Goal: Transaction & Acquisition: Purchase product/service

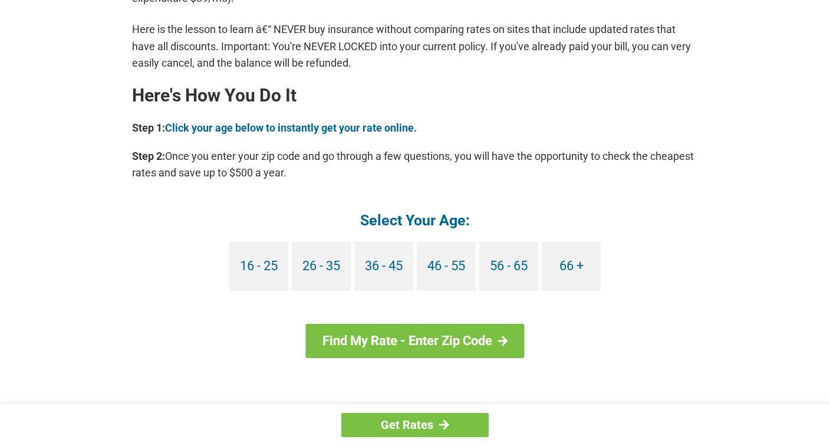
scroll to position [1008, 0]
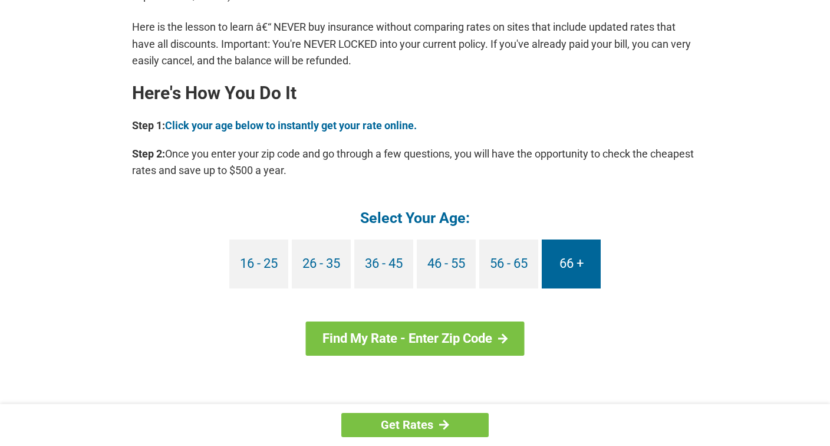
click at [562, 260] on link "66 +" at bounding box center [571, 263] width 59 height 49
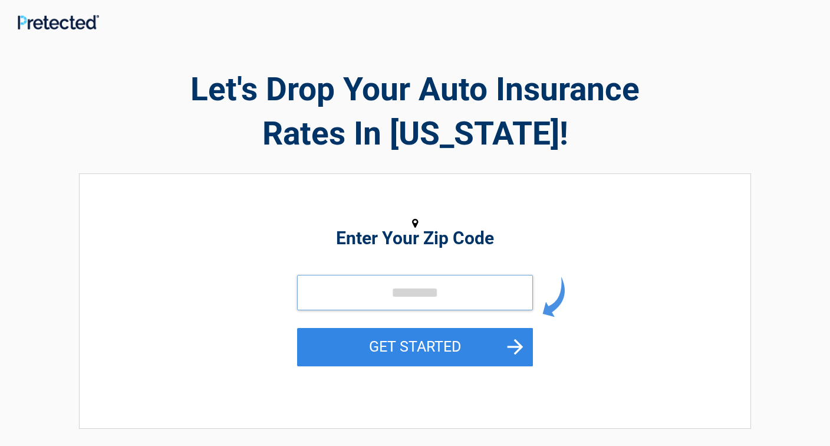
click at [405, 283] on input "tel" at bounding box center [415, 292] width 236 height 35
click at [408, 292] on input "tel" at bounding box center [415, 292] width 236 height 35
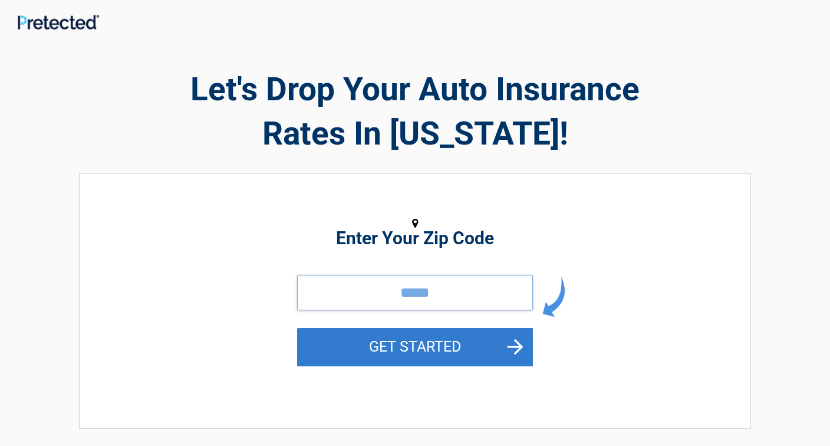
type input "*****"
click at [507, 342] on button "GET STARTED" at bounding box center [415, 347] width 236 height 38
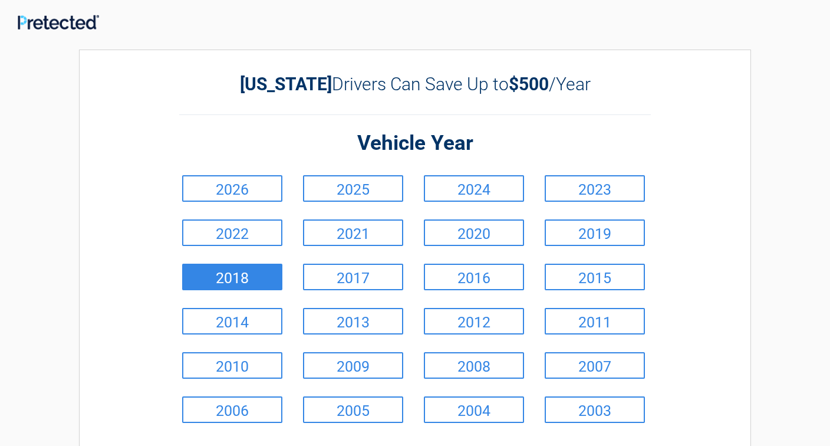
click at [232, 268] on link "2018" at bounding box center [232, 276] width 100 height 27
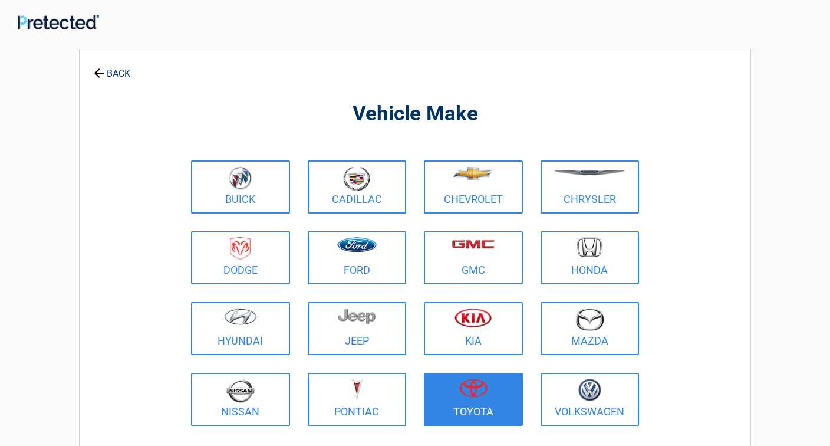
click at [457, 382] on figure at bounding box center [473, 391] width 85 height 27
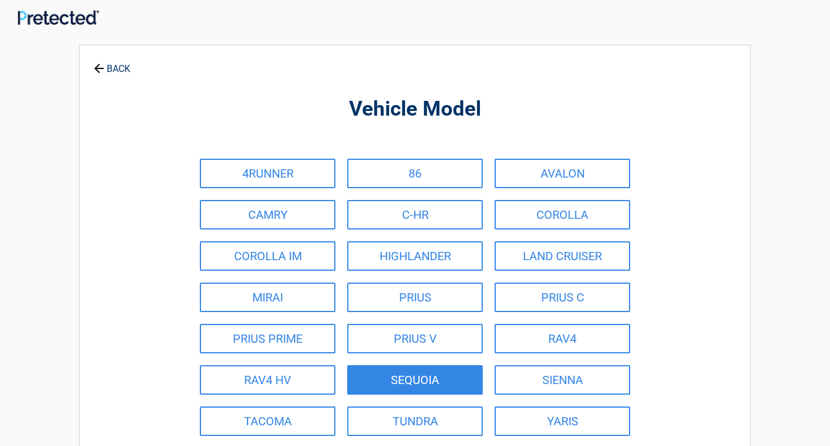
scroll to position [21, 0]
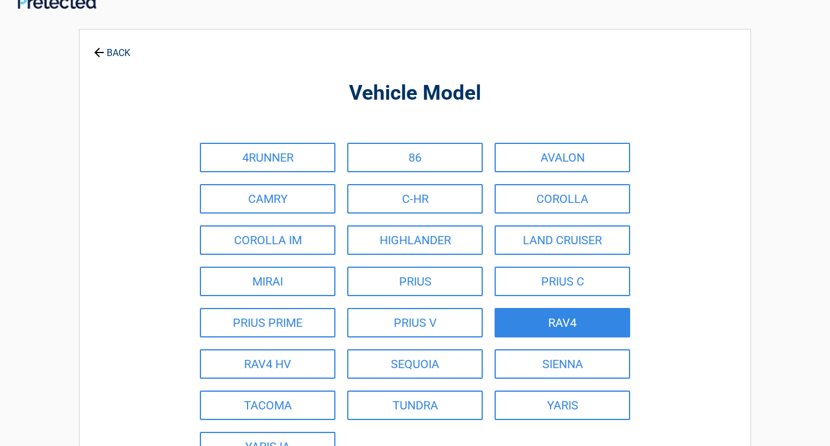
click at [549, 324] on link "RAV4" at bounding box center [562, 322] width 136 height 29
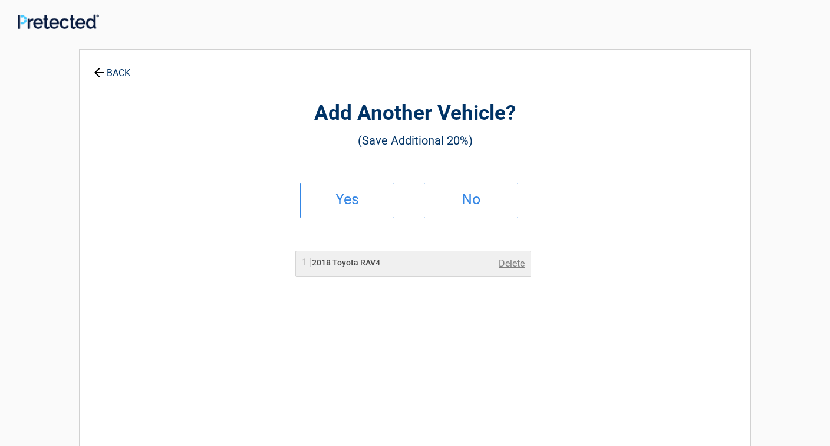
scroll to position [0, 0]
click at [355, 199] on h2 "Yes" at bounding box center [347, 200] width 70 height 8
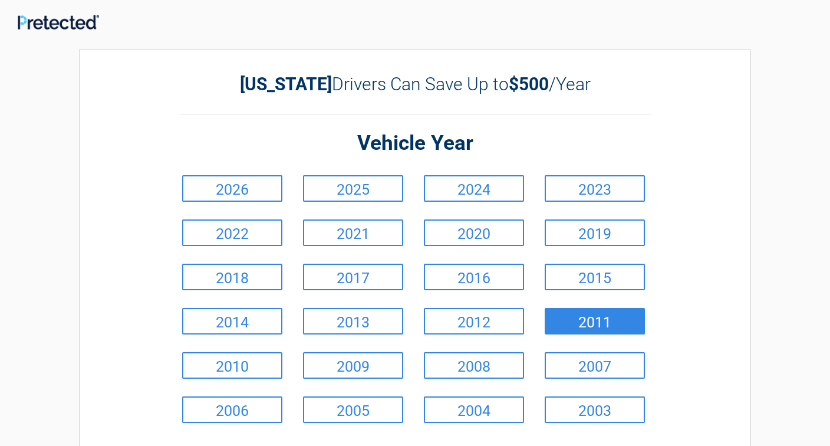
click at [575, 318] on link "2011" at bounding box center [595, 321] width 100 height 27
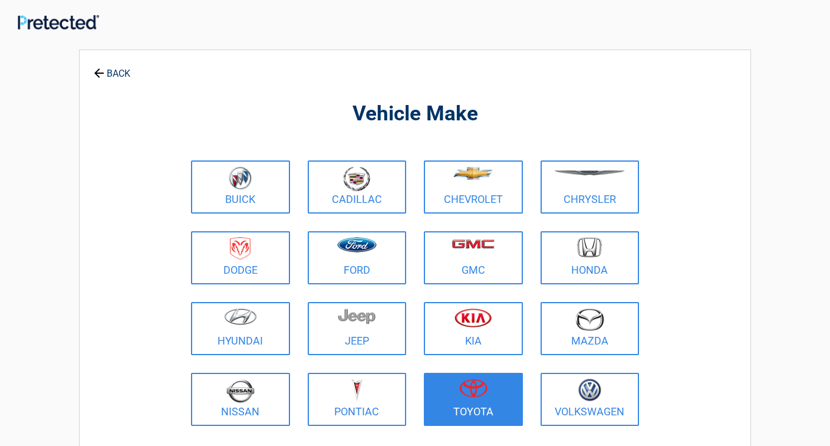
click at [468, 383] on img at bounding box center [473, 387] width 28 height 19
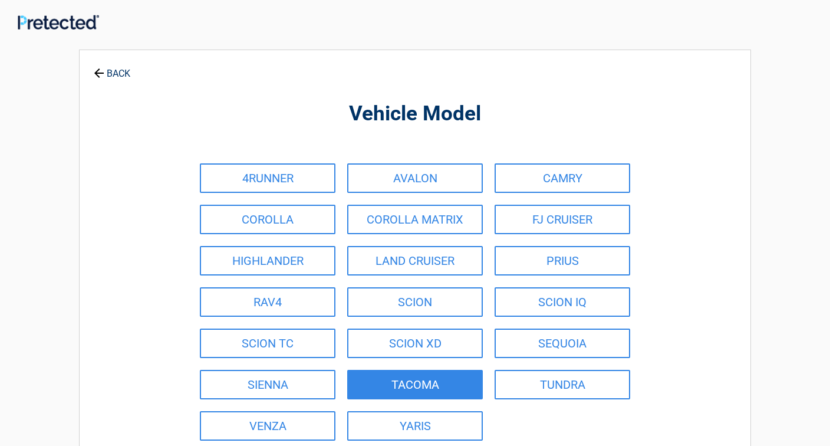
click at [468, 383] on link "TACOMA" at bounding box center [415, 384] width 136 height 29
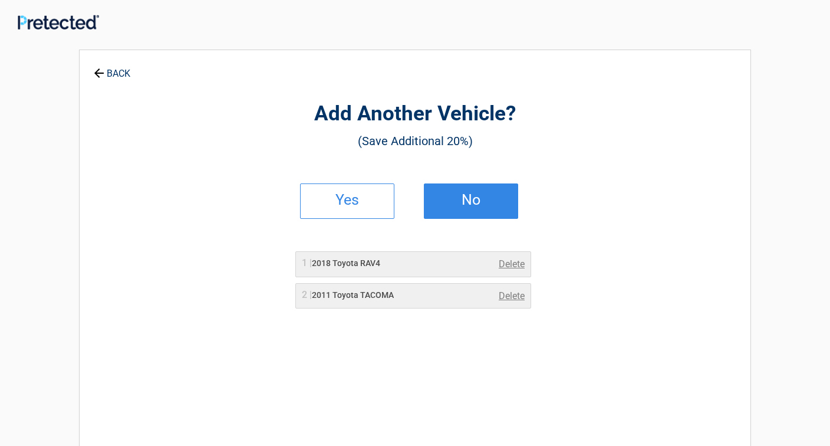
click at [474, 210] on link "No" at bounding box center [471, 200] width 94 height 35
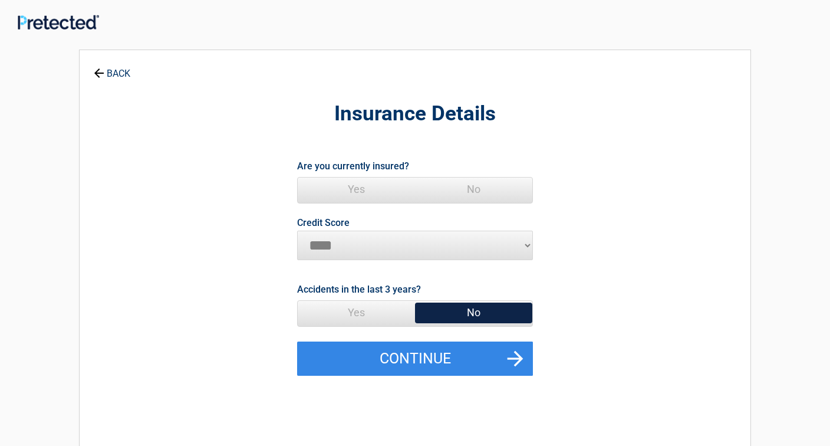
click at [362, 185] on span "Yes" at bounding box center [356, 189] width 117 height 24
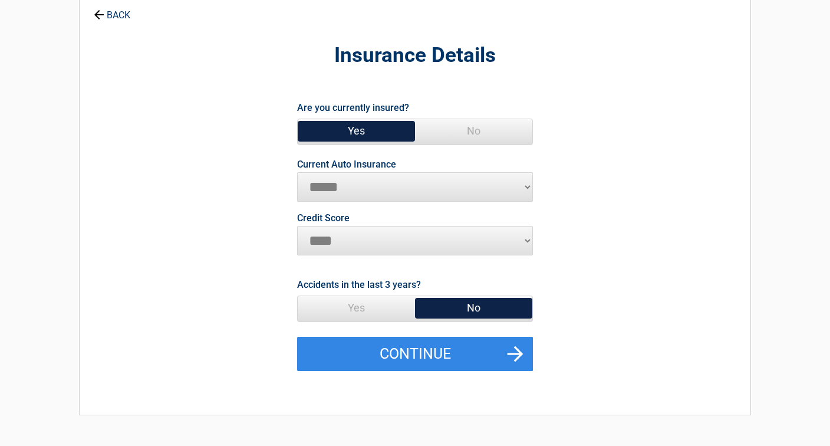
scroll to position [61, 0]
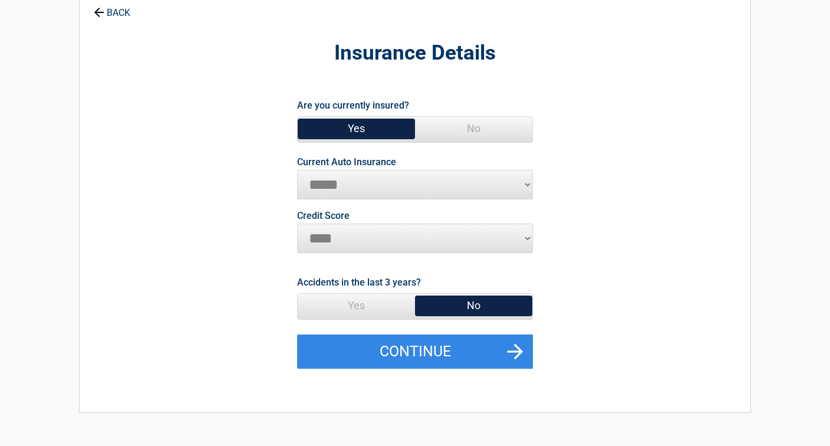
click at [478, 303] on span "No" at bounding box center [473, 305] width 117 height 24
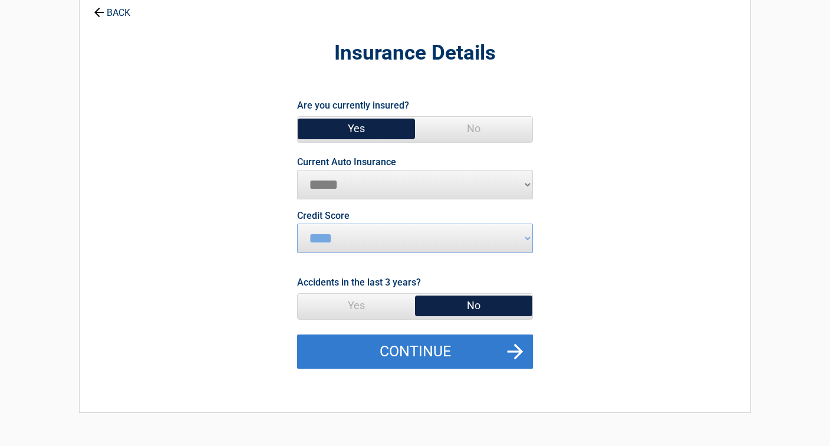
click at [487, 348] on button "Continue" at bounding box center [415, 351] width 236 height 34
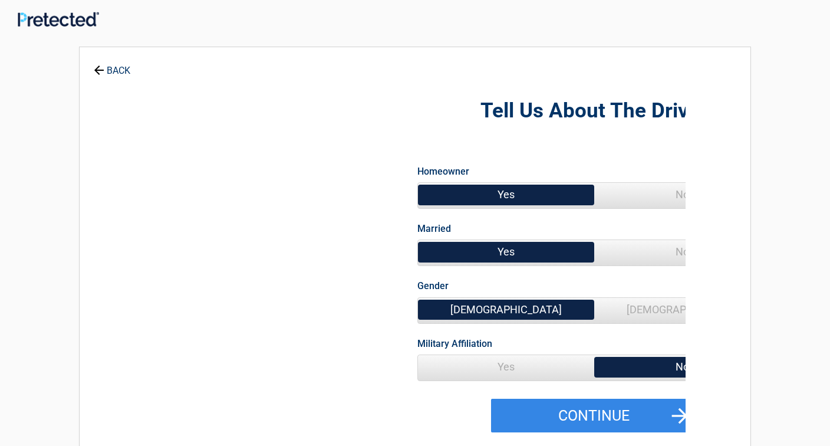
scroll to position [0, 0]
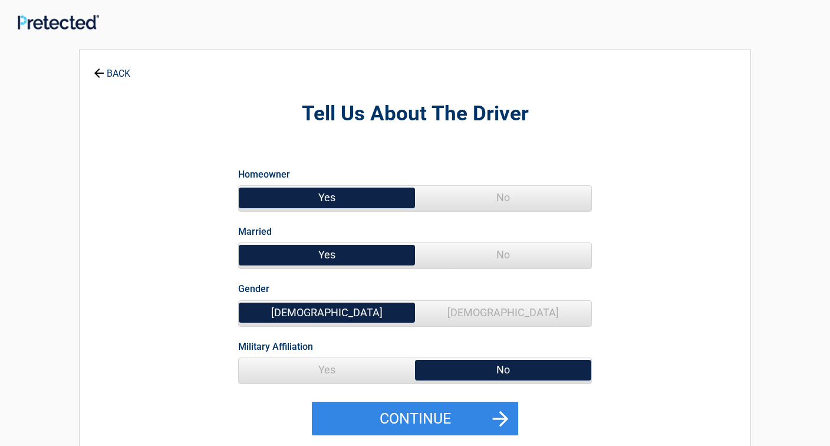
click at [492, 248] on span "No" at bounding box center [503, 255] width 176 height 24
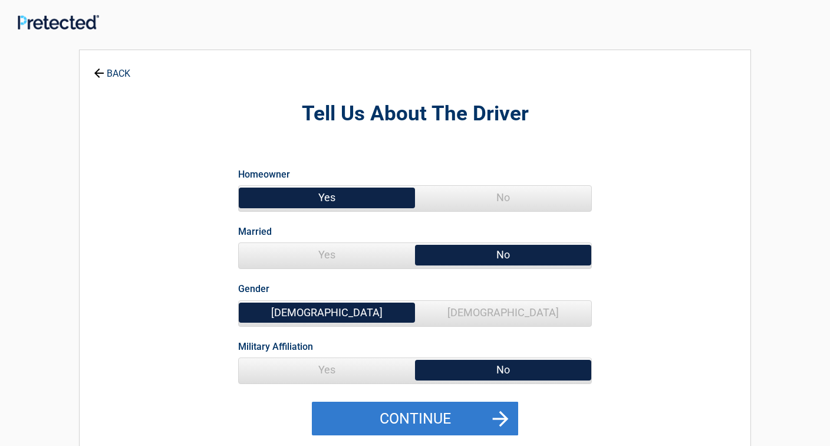
click at [447, 414] on button "Continue" at bounding box center [415, 418] width 206 height 34
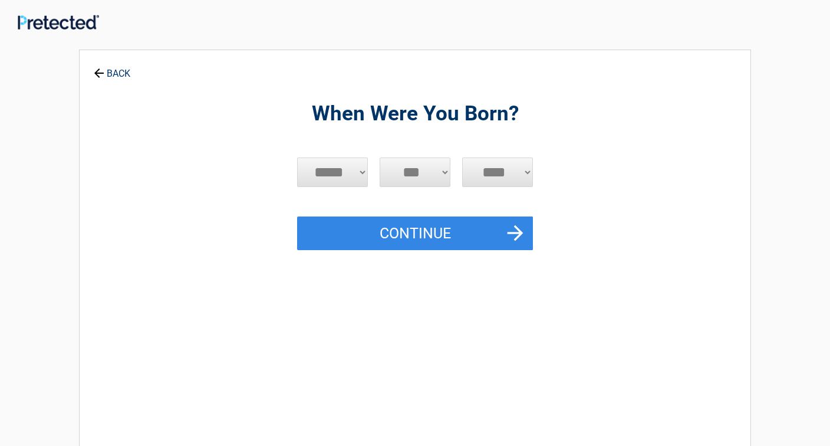
select select "*"
select select "**"
select select "****"
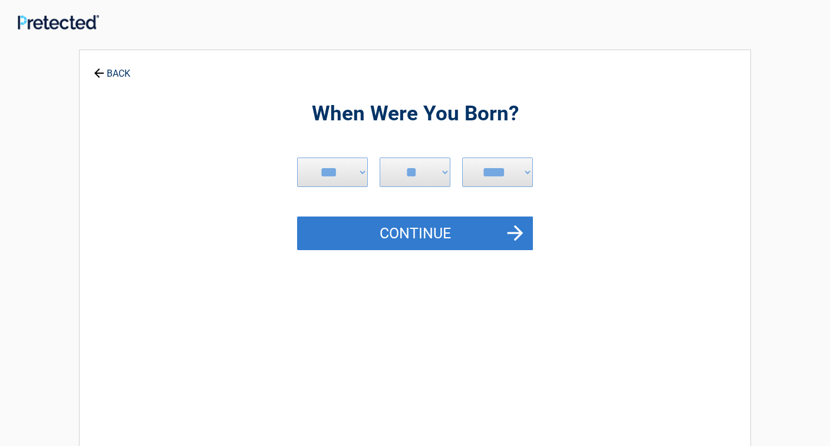
click at [424, 230] on button "Continue" at bounding box center [415, 233] width 236 height 34
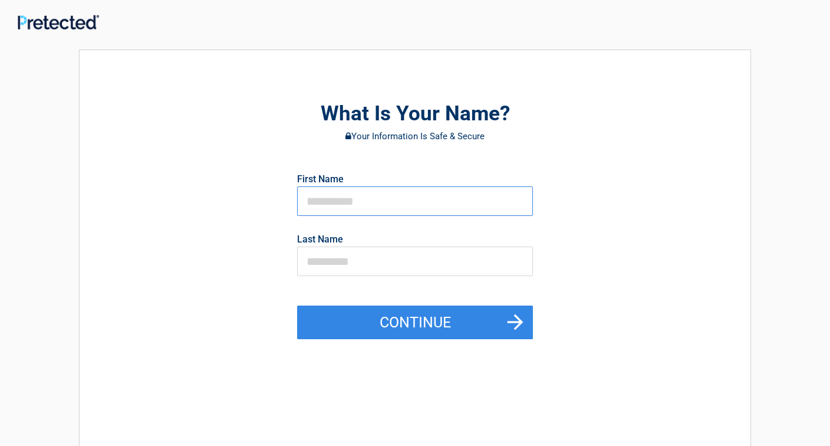
click at [352, 195] on input "text" at bounding box center [415, 200] width 236 height 29
type input "*"
type input "*****"
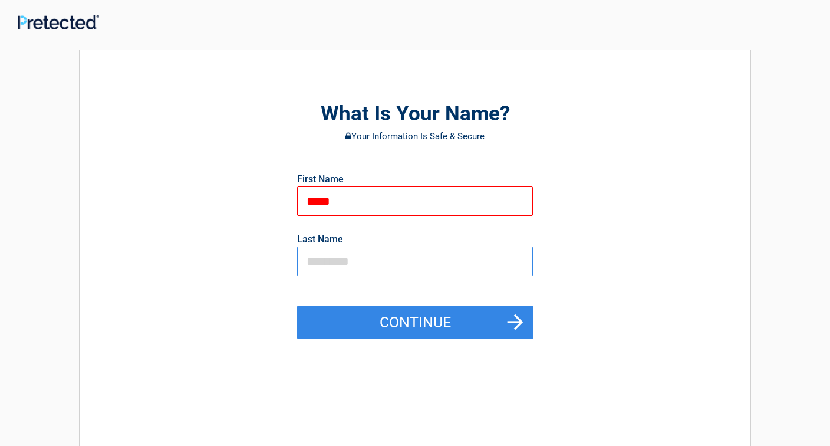
type input "********"
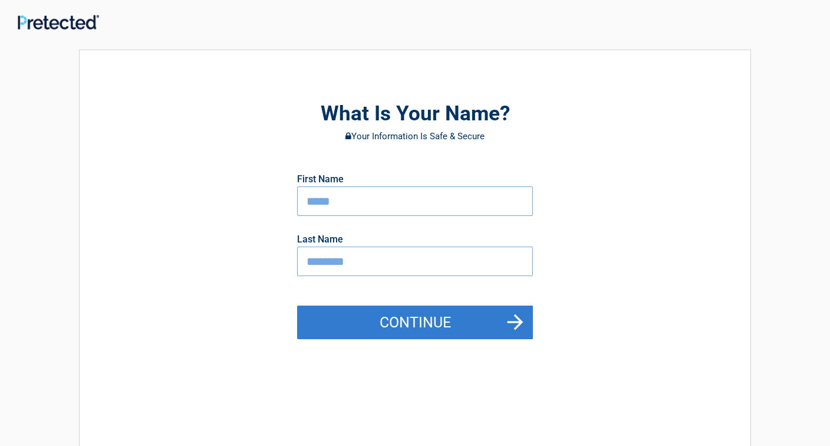
click at [430, 314] on button "Continue" at bounding box center [415, 322] width 236 height 34
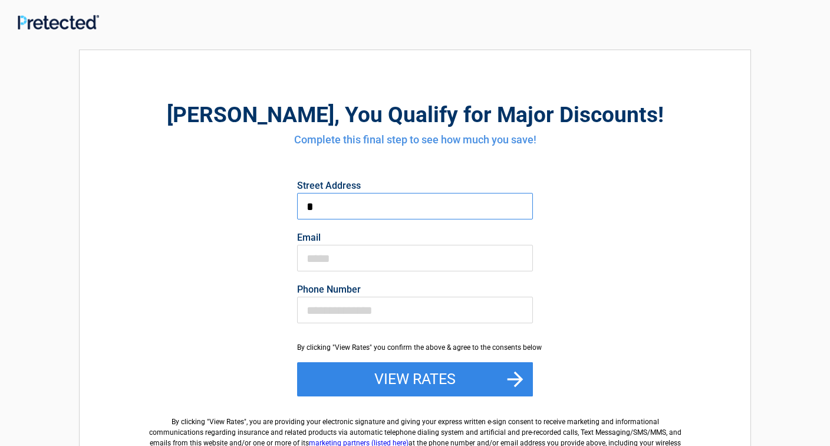
type input "**"
